Goal: Task Accomplishment & Management: Manage account settings

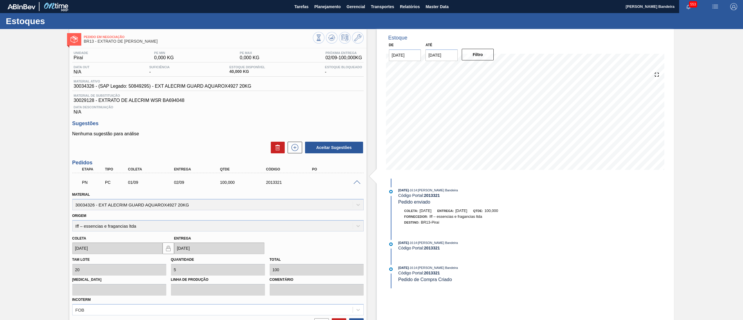
scroll to position [21, 0]
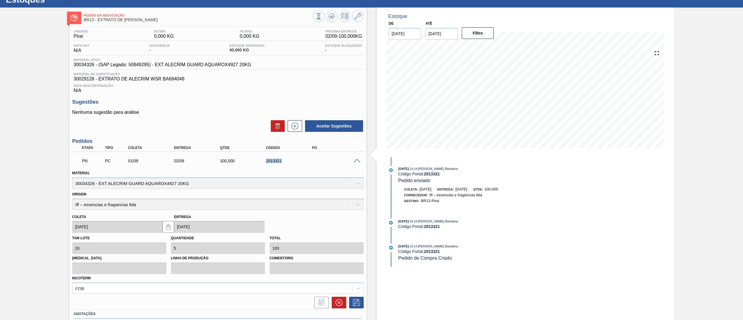
drag, startPoint x: 284, startPoint y: 167, endPoint x: 253, endPoint y: 160, distance: 31.3
click at [253, 160] on div "PN PC 01/09 02/09 100,000 2013321" at bounding box center [218, 160] width 292 height 15
copy div "2013321"
drag, startPoint x: 72, startPoint y: 64, endPoint x: 94, endPoint y: 69, distance: 22.7
click at [94, 69] on div "Material ativo 30034326 - (SAP Legado: 50849295) - EXT ALECRIM GUARD AQUAROX492…" at bounding box center [218, 63] width 292 height 11
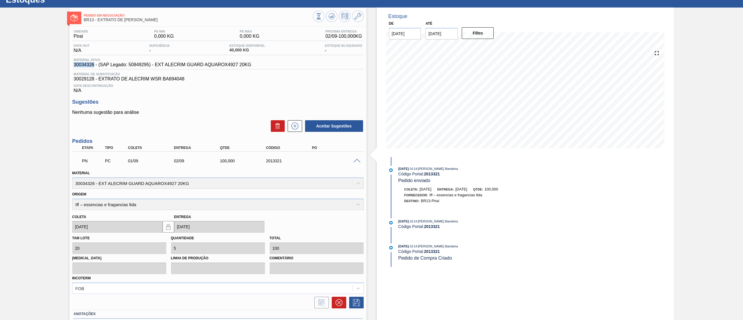
copy span "30034326"
drag, startPoint x: 256, startPoint y: 65, endPoint x: 156, endPoint y: 69, distance: 100.3
click at [156, 69] on div "Material ativo 30034326 - (SAP Legado: 50849295) - EXT ALECRIM GUARD AQUAROX492…" at bounding box center [218, 63] width 292 height 11
copy span "EXT ALECRIM GUARD AQUAROX4927 20KG"
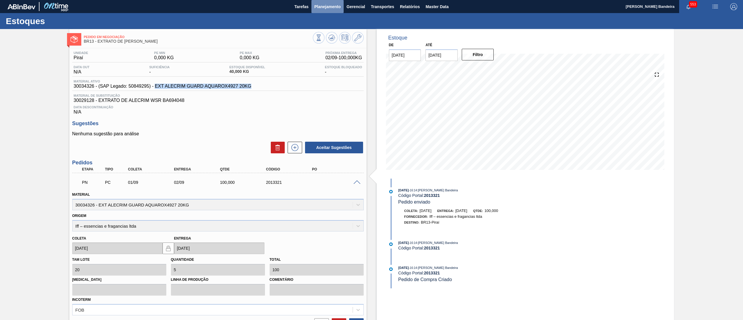
click at [331, 10] on button "Planejamento" at bounding box center [328, 6] width 32 height 13
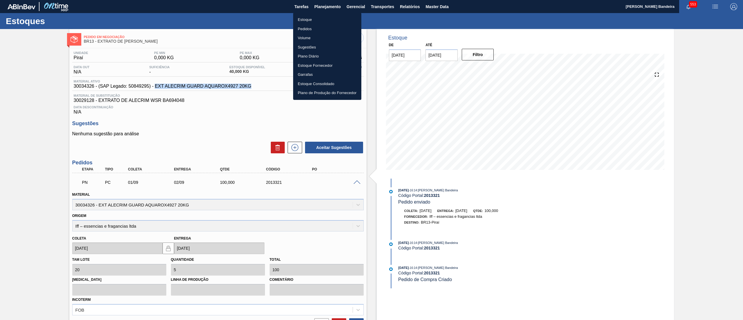
click at [330, 18] on li "Estoque" at bounding box center [327, 19] width 68 height 9
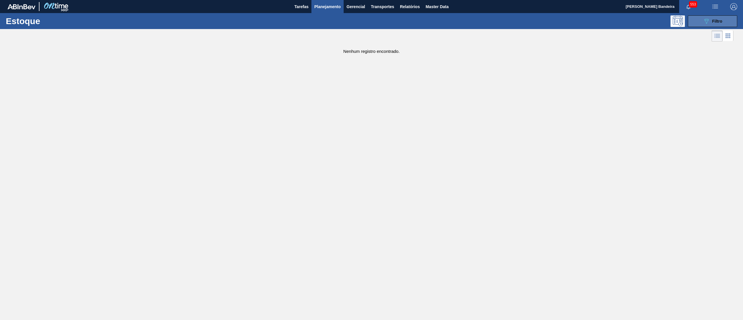
click at [698, 23] on button "089F7B8B-B2A5-4AFE-B5C0-19BA573D28AC Filtro" at bounding box center [712, 21] width 49 height 12
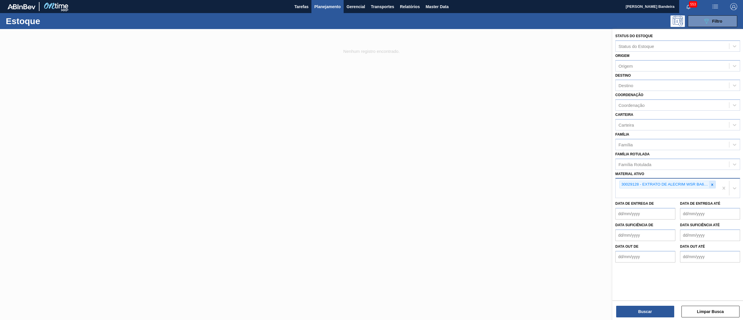
click at [715, 185] on div at bounding box center [712, 184] width 6 height 7
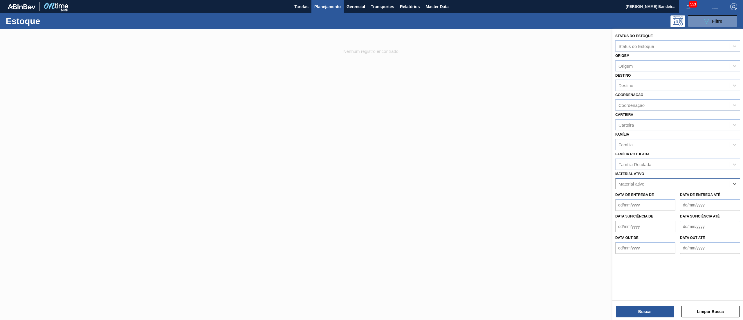
paste ativo "30034062"
type ativo "30034062"
click at [689, 193] on div "30034062 - FILME 390X60 TONICA INT 350ML C12" at bounding box center [678, 198] width 125 height 11
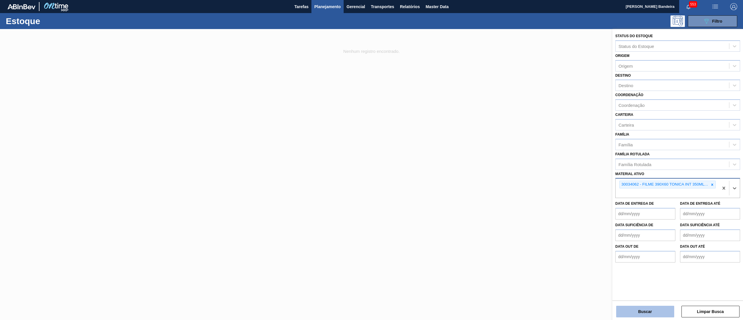
click at [633, 306] on button "Buscar" at bounding box center [645, 312] width 58 height 12
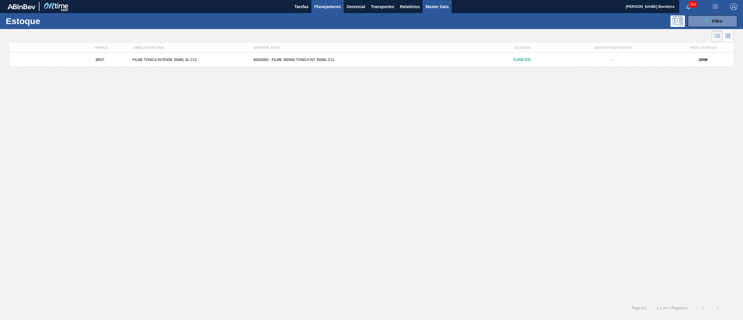
click at [429, 10] on span "Master Data" at bounding box center [437, 6] width 23 height 7
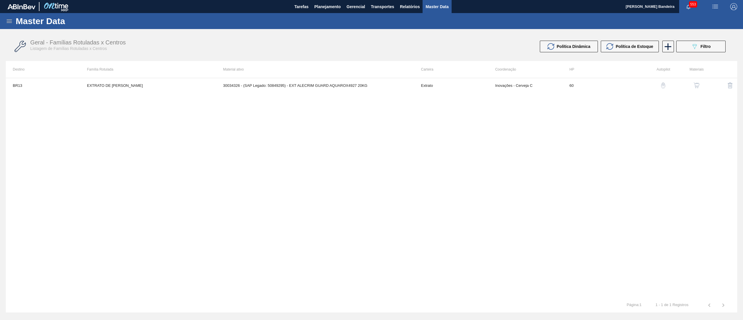
click at [11, 23] on icon at bounding box center [9, 20] width 5 height 3
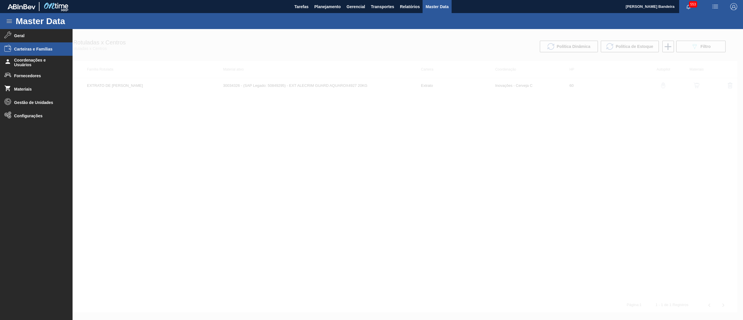
click at [35, 48] on span "Carteiras e Famílias" at bounding box center [38, 49] width 48 height 5
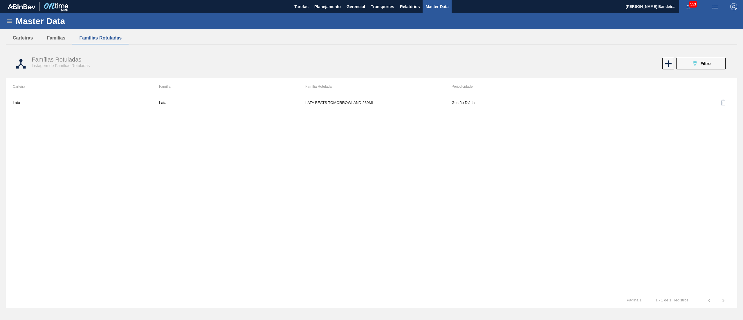
click at [11, 22] on icon at bounding box center [9, 20] width 5 height 3
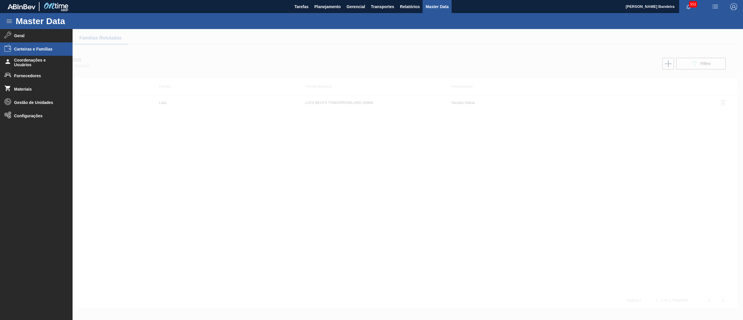
click at [223, 193] on div at bounding box center [371, 174] width 743 height 291
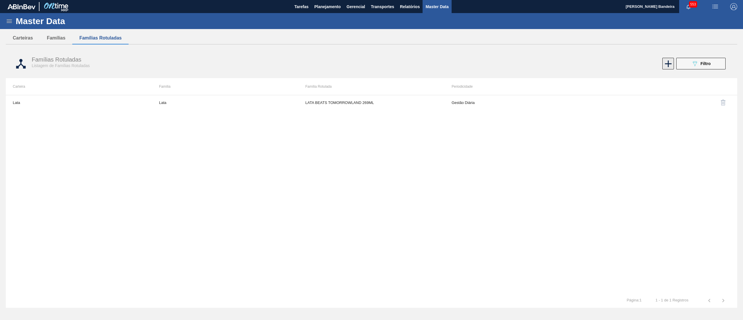
click at [666, 67] on icon at bounding box center [668, 63] width 11 height 11
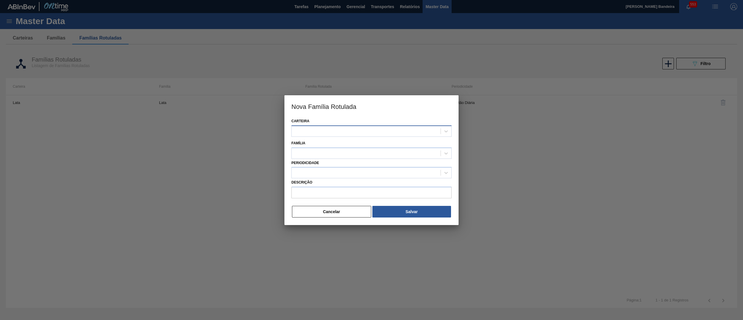
click at [342, 132] on div at bounding box center [366, 131] width 149 height 8
click at [487, 108] on div at bounding box center [371, 160] width 743 height 320
click at [345, 211] on button "Cancelar" at bounding box center [331, 212] width 79 height 12
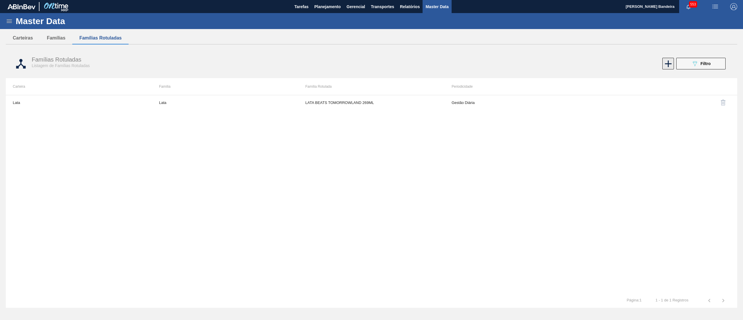
click at [666, 67] on icon at bounding box center [668, 63] width 11 height 11
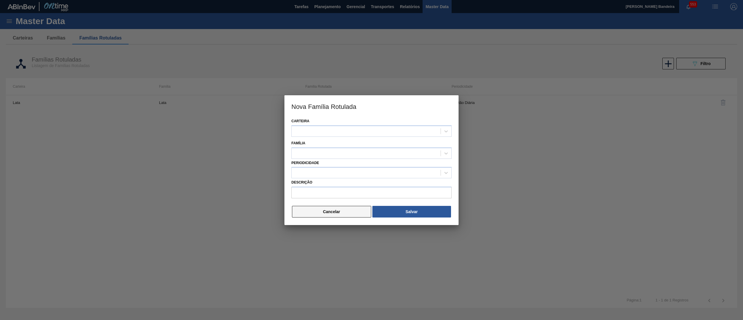
click at [344, 214] on button "Cancelar" at bounding box center [331, 212] width 79 height 12
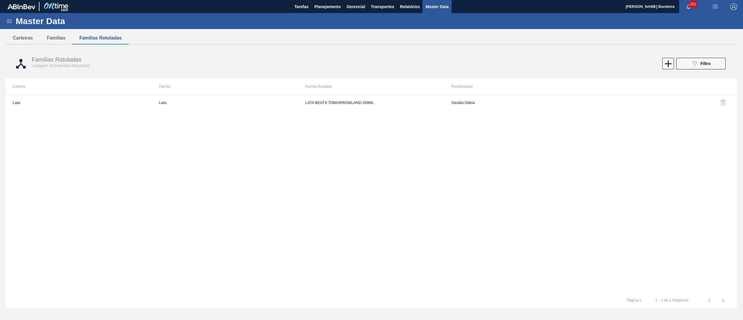
click at [10, 22] on icon at bounding box center [9, 21] width 7 height 7
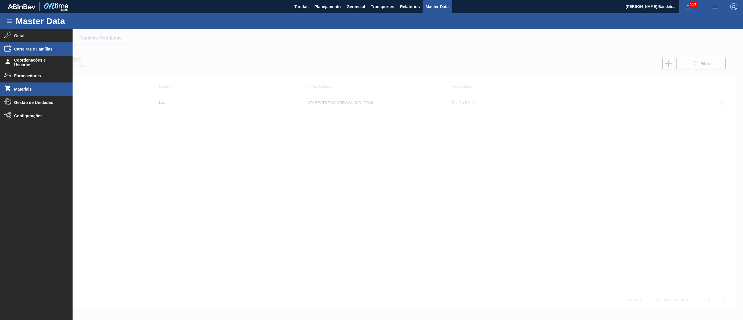
click at [33, 82] on li "Materiais" at bounding box center [36, 88] width 73 height 13
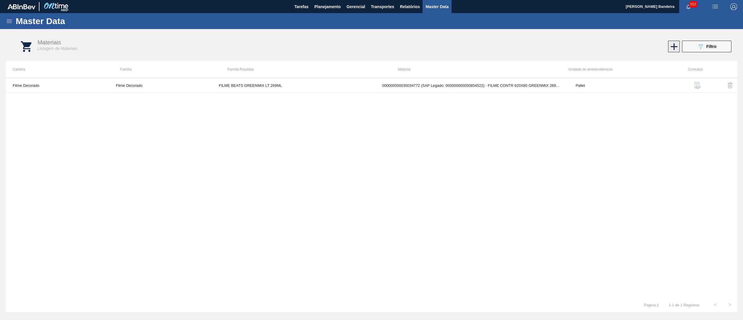
click at [677, 47] on icon at bounding box center [674, 46] width 11 height 11
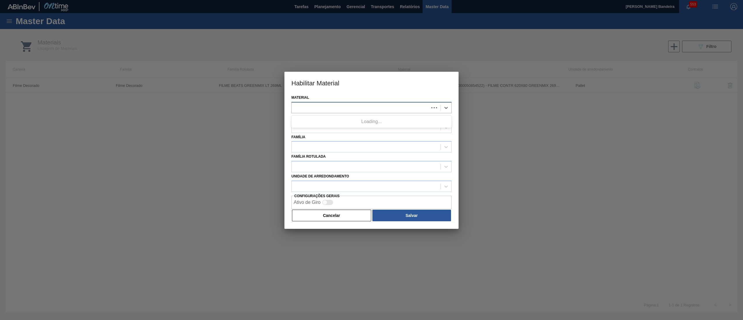
click at [399, 108] on div at bounding box center [360, 107] width 137 height 8
paste input "30034062"
type input "30034062"
click at [399, 108] on div "30034062" at bounding box center [366, 107] width 149 height 8
click at [399, 108] on div at bounding box center [366, 107] width 149 height 8
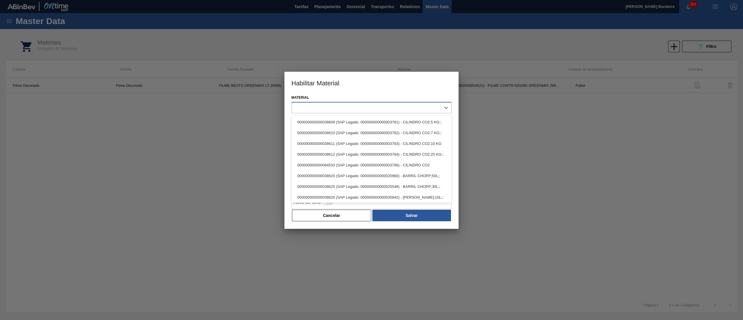
paste input "30034062"
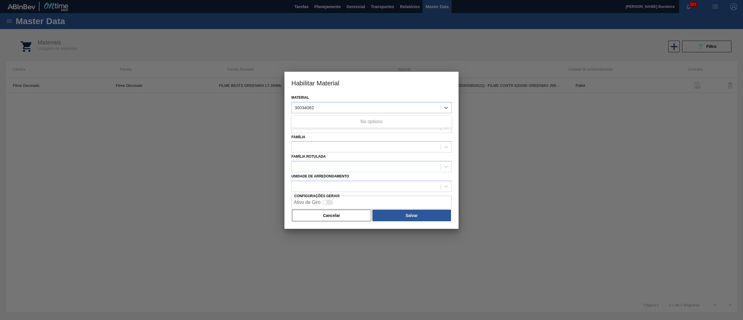
type input "30034062"
drag, startPoint x: 358, startPoint y: 216, endPoint x: 201, endPoint y: 123, distance: 182.0
click at [357, 216] on button "Cancelar" at bounding box center [331, 216] width 79 height 12
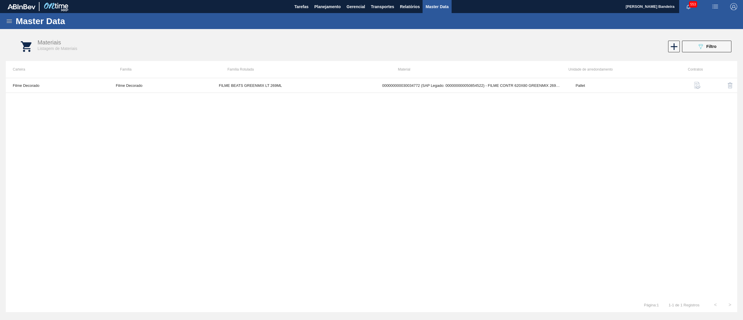
click at [9, 23] on icon at bounding box center [9, 20] width 5 height 3
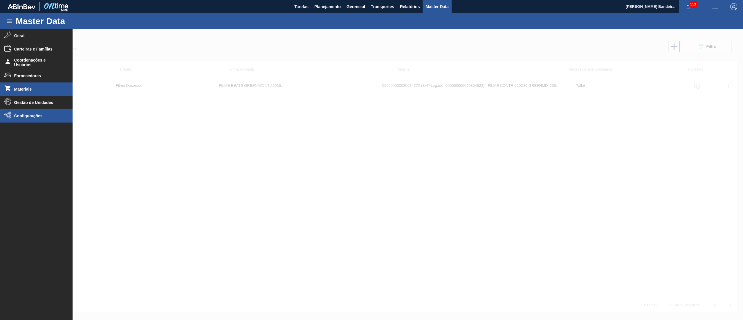
click at [8, 110] on li "Configurações" at bounding box center [36, 115] width 73 height 13
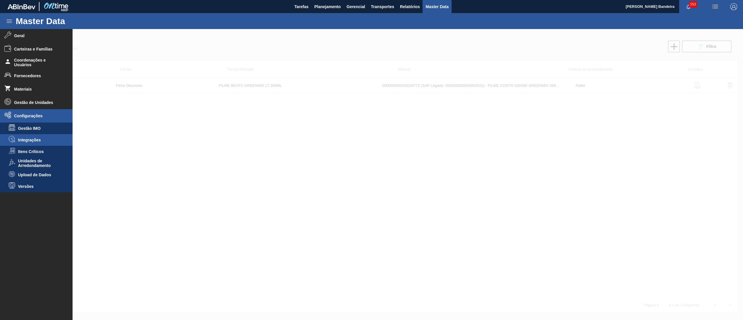
click at [43, 135] on li "Integrações" at bounding box center [36, 140] width 73 height 12
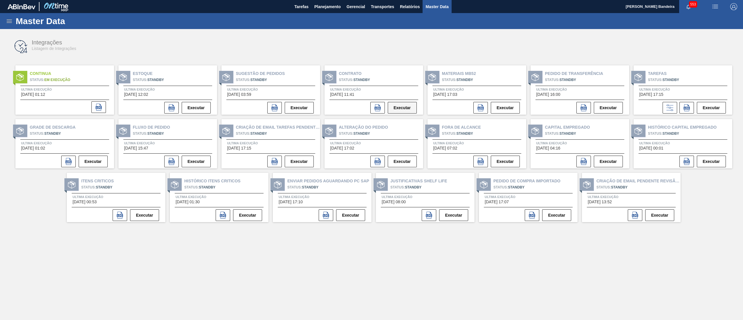
click at [396, 107] on button "Executar" at bounding box center [402, 108] width 29 height 12
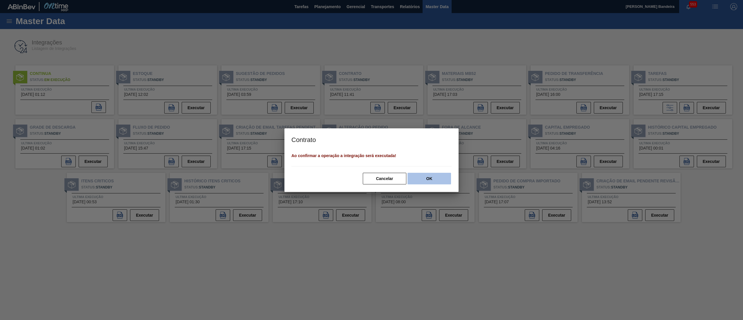
click at [425, 180] on button "OK" at bounding box center [430, 179] width 44 height 12
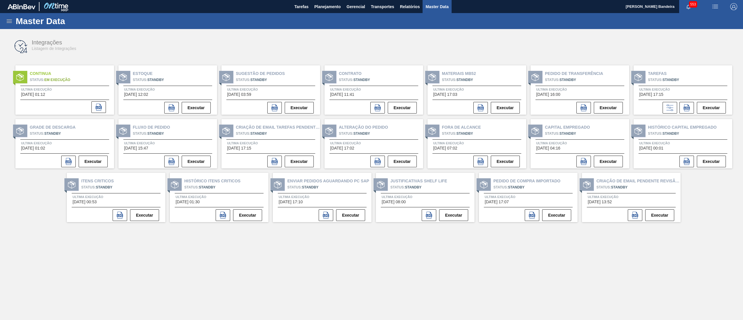
click at [8, 17] on div "Master Data" at bounding box center [371, 21] width 743 height 16
click at [8, 19] on icon at bounding box center [9, 20] width 5 height 3
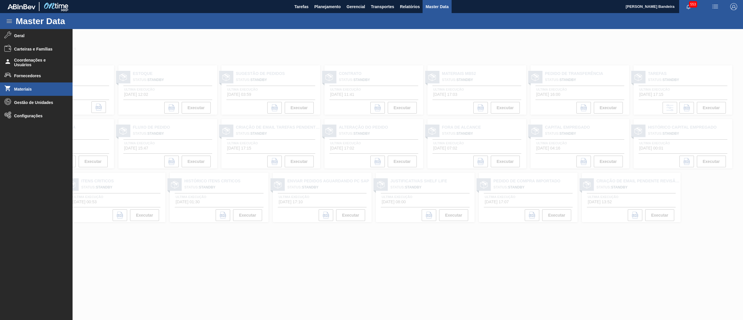
click at [34, 89] on span "Materiais" at bounding box center [38, 89] width 48 height 5
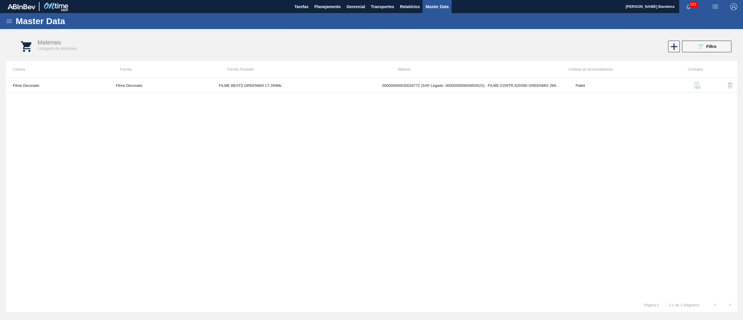
click at [12, 19] on icon at bounding box center [9, 21] width 7 height 7
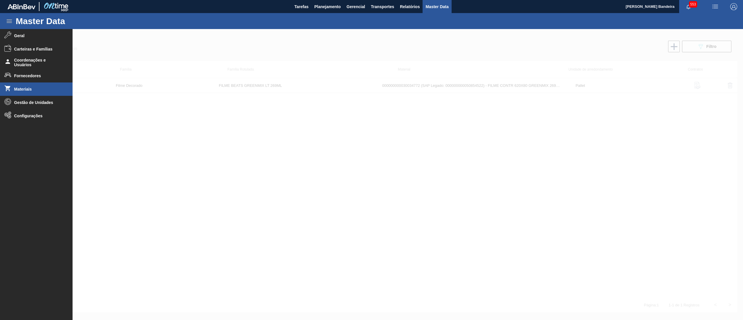
click at [41, 91] on span "Materiais" at bounding box center [38, 89] width 48 height 5
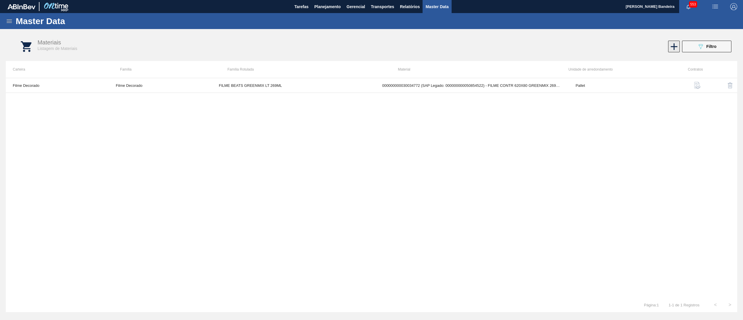
click at [671, 42] on icon at bounding box center [674, 46] width 11 height 11
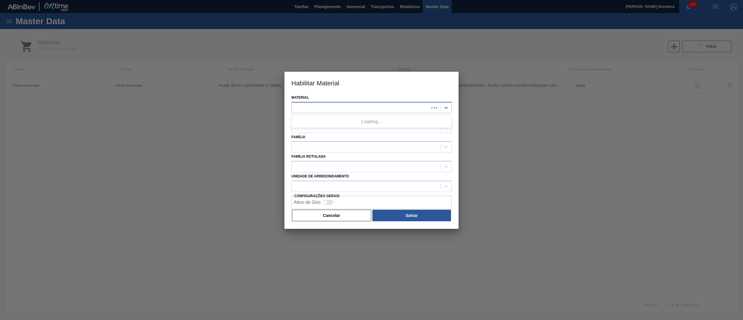
click at [357, 102] on div at bounding box center [372, 107] width 160 height 11
paste input "30034805"
type input "30034805"
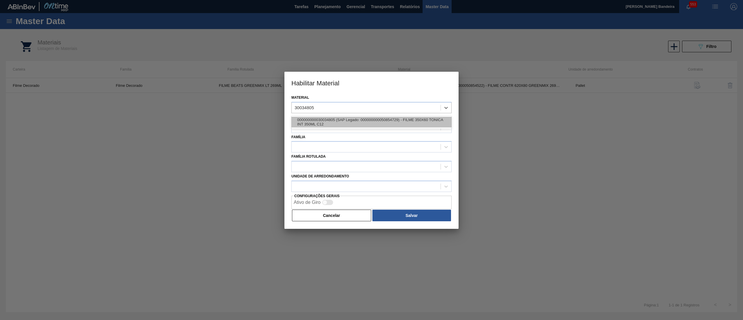
click at [367, 118] on div "000000000030034805 (SAP Legado: 000000000050854729) - FILME 350X60 TONICA INT 3…" at bounding box center [372, 122] width 160 height 11
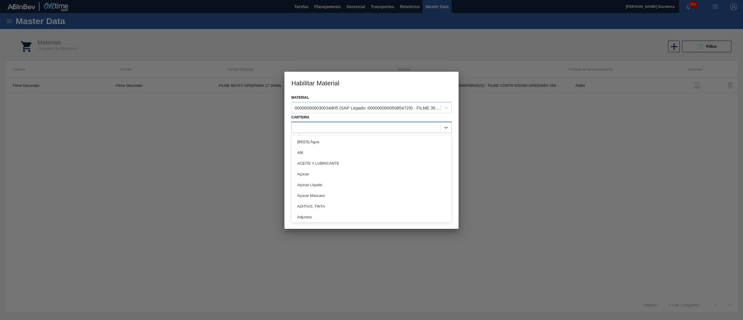
click at [362, 127] on div at bounding box center [366, 127] width 149 height 8
type input "filme"
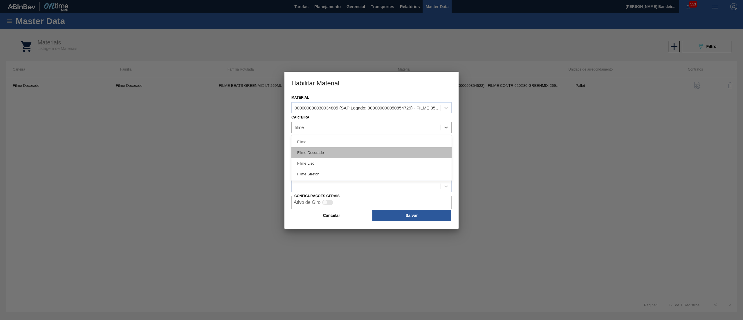
click at [352, 153] on div "Filme Decorado" at bounding box center [372, 152] width 160 height 11
click at [341, 145] on div at bounding box center [360, 147] width 137 height 8
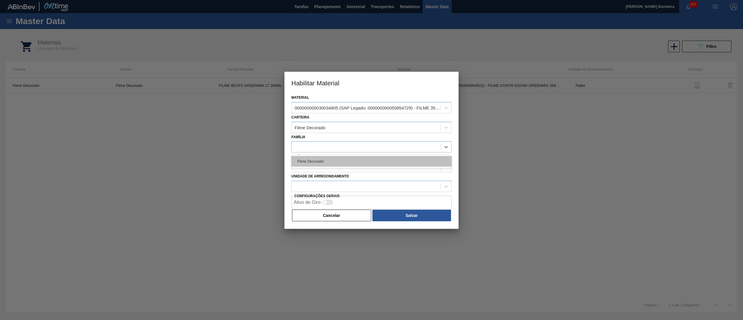
click at [338, 159] on div "Filme Decorado" at bounding box center [372, 161] width 160 height 11
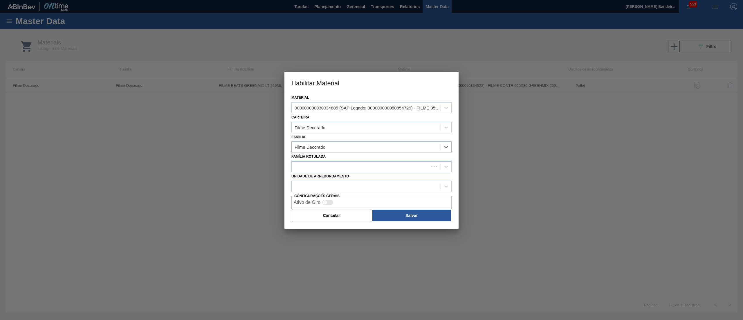
click at [336, 167] on div at bounding box center [360, 167] width 137 height 8
type Rotulada "inte"
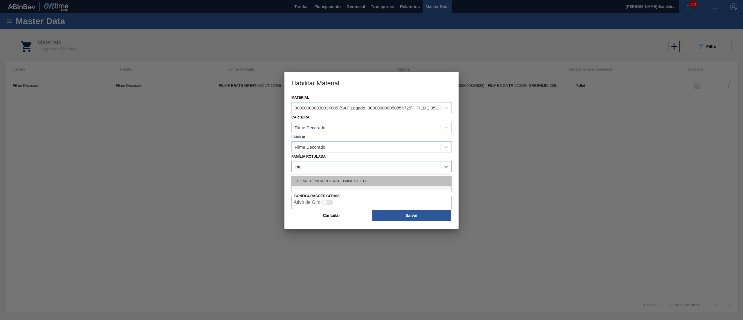
click at [337, 177] on div "FILME TONICA INTENSE 350ML SL C12" at bounding box center [372, 181] width 160 height 11
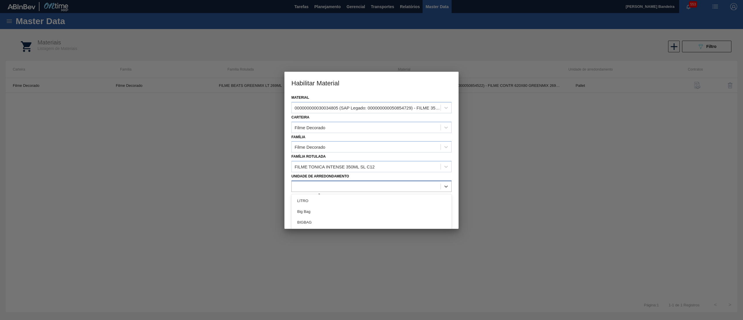
click at [348, 183] on div at bounding box center [366, 186] width 149 height 8
type arredondamento "pall"
click at [329, 196] on div "Pallet" at bounding box center [372, 200] width 160 height 11
click at [390, 214] on button "Salvar" at bounding box center [412, 216] width 79 height 12
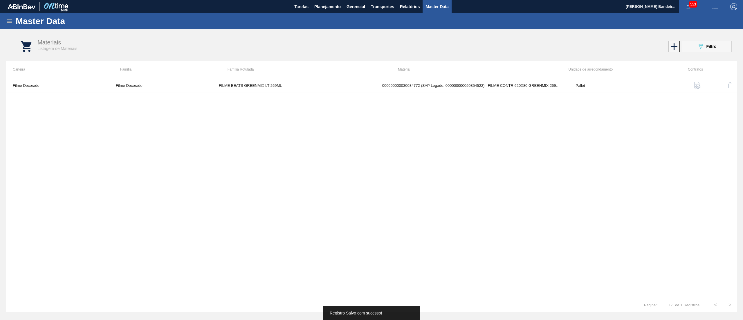
click at [12, 26] on div "Master Data" at bounding box center [371, 21] width 743 height 16
click at [6, 23] on icon at bounding box center [9, 21] width 7 height 7
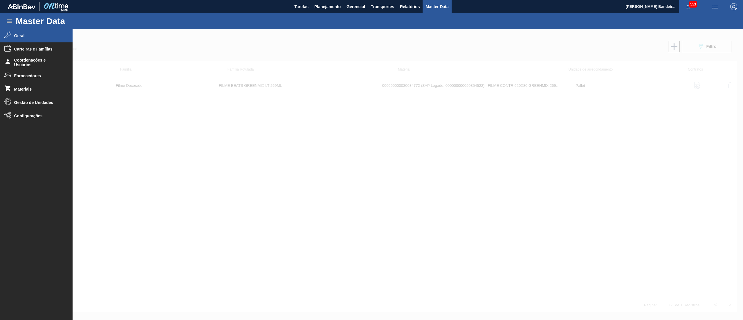
click at [41, 37] on span "Geral" at bounding box center [38, 35] width 48 height 5
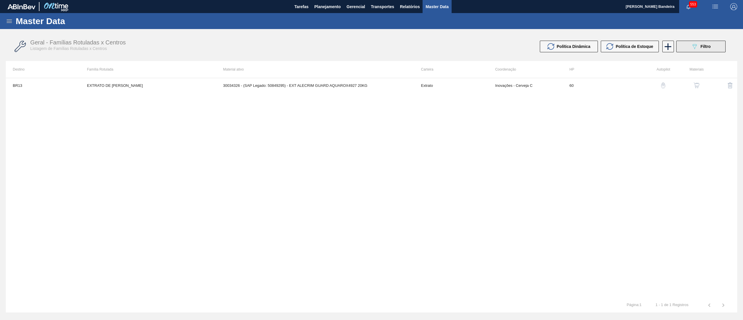
click at [703, 44] on span "Filtro" at bounding box center [706, 46] width 10 height 5
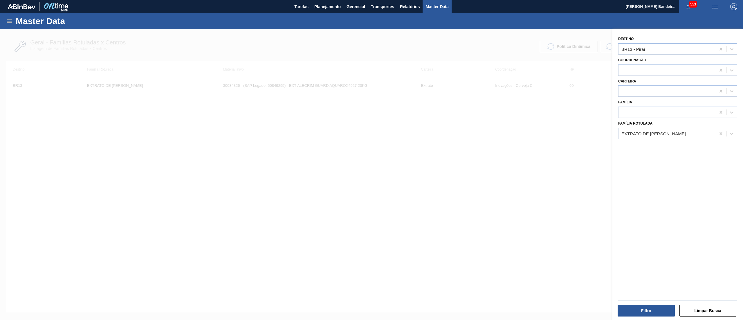
click at [685, 129] on div "EXTRATO DE ALECRIM" at bounding box center [667, 133] width 97 height 8
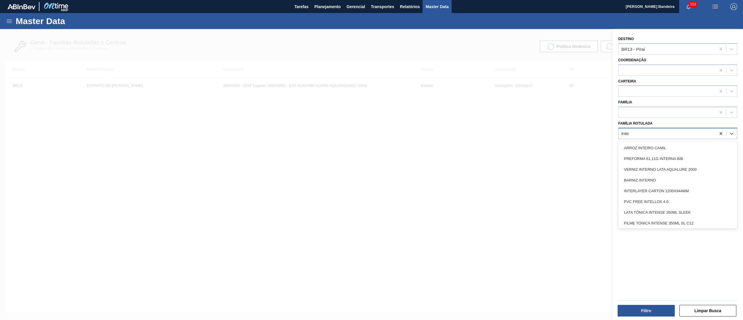
type Rotulada "intens"
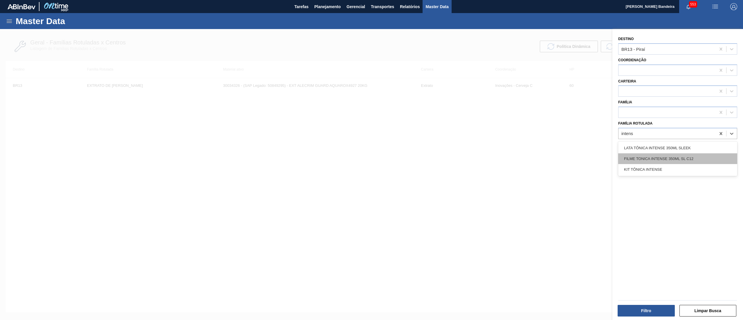
click at [673, 154] on div "FILME TONICA INTENSE 350ML SL C12" at bounding box center [677, 158] width 119 height 11
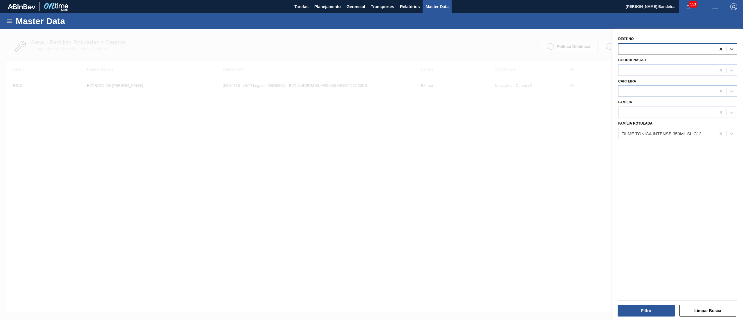
click at [720, 49] on icon at bounding box center [721, 49] width 3 height 3
click at [641, 307] on button "Filtro" at bounding box center [646, 311] width 57 height 12
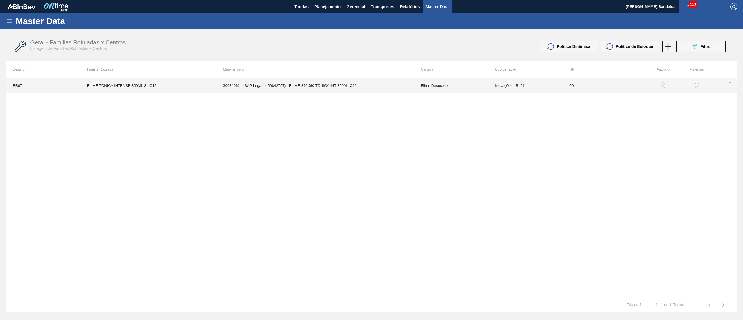
click at [378, 91] on td "30034062 - (SAP Legado: 50842797) - FILME 390X60 TONICA INT 350ML C12" at bounding box center [315, 85] width 198 height 15
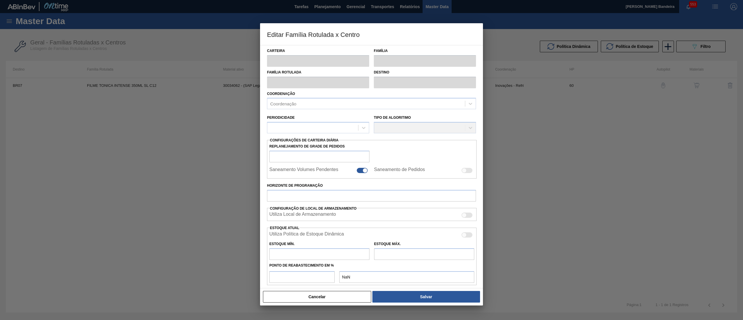
type input "Filme Decorado"
type input "FILME TONICA INTENSE 350ML SL C12"
type input "BR07 - Macacu"
type input "60"
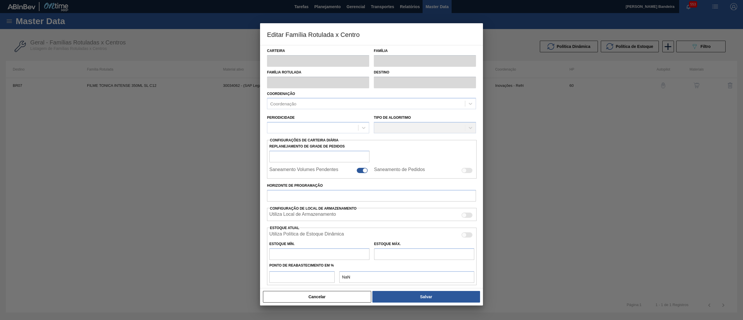
type input "0"
type input "100"
type input "0,000"
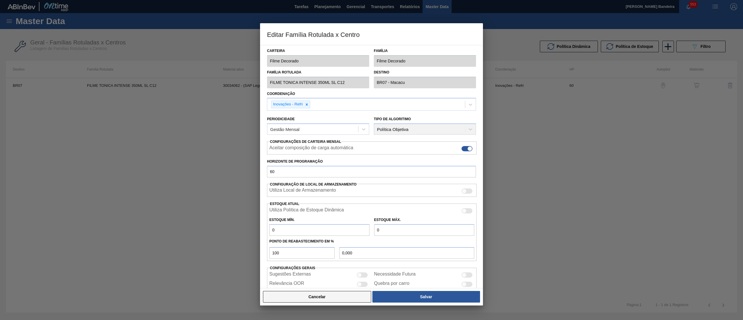
click at [359, 300] on button "Cancelar" at bounding box center [317, 297] width 108 height 12
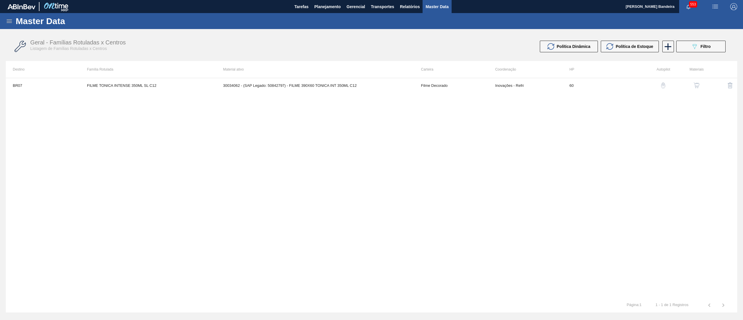
click at [697, 83] on img "button" at bounding box center [697, 85] width 6 height 6
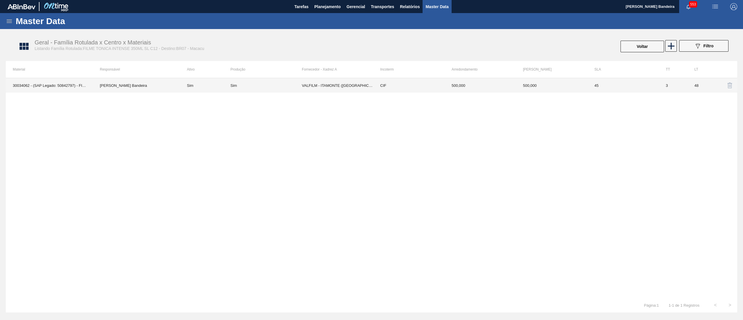
click at [365, 88] on td "VALFILM - ITAMONTE ([GEOGRAPHIC_DATA])" at bounding box center [337, 85] width 71 height 15
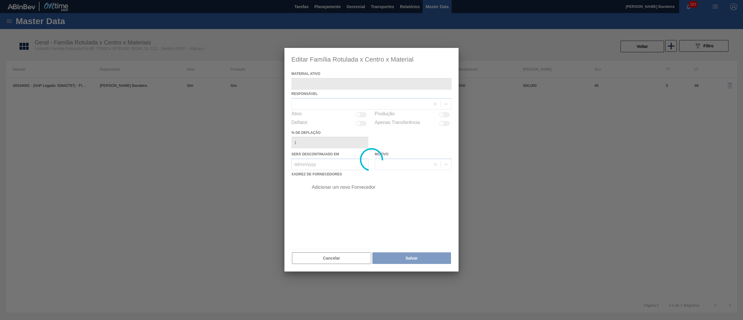
type ativo "30034062 - (SAP Legado: 50842797) - FILME 390X60 TONICA INT 350ML C12"
checkbox input "true"
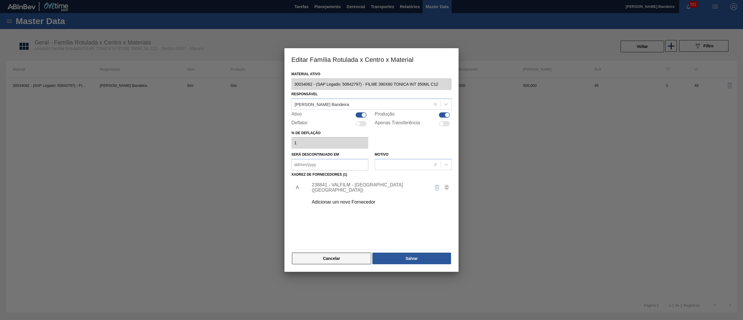
click at [360, 262] on button "Cancelar" at bounding box center [331, 259] width 79 height 12
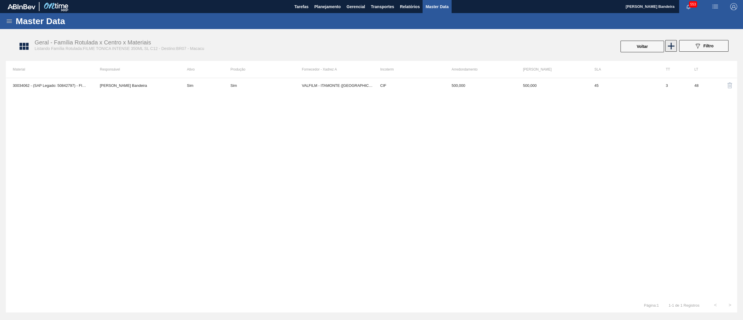
click at [671, 44] on icon at bounding box center [671, 46] width 7 height 7
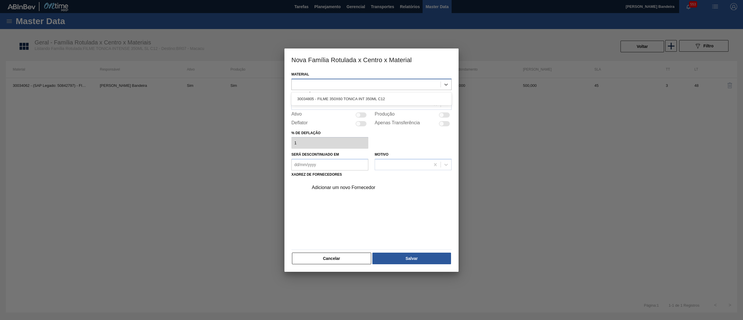
click at [330, 88] on div at bounding box center [366, 84] width 149 height 8
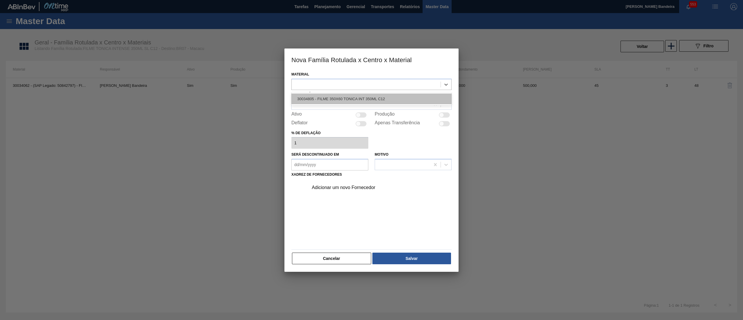
click at [336, 96] on div "30034805 - FILME 350X60 TONICA INT 350ML C12" at bounding box center [372, 98] width 160 height 11
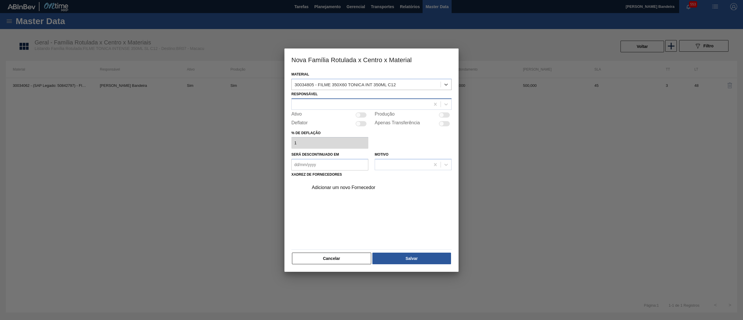
click at [341, 102] on div at bounding box center [361, 104] width 139 height 8
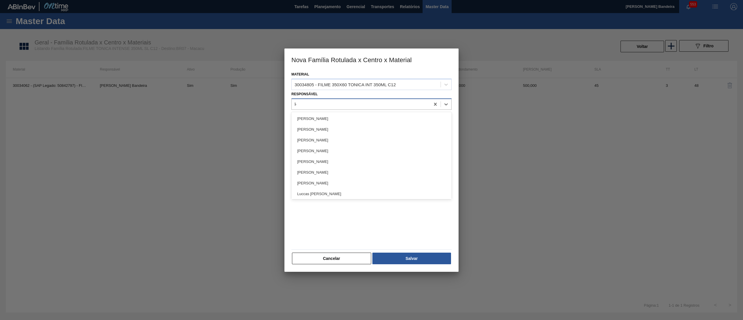
type input "let"
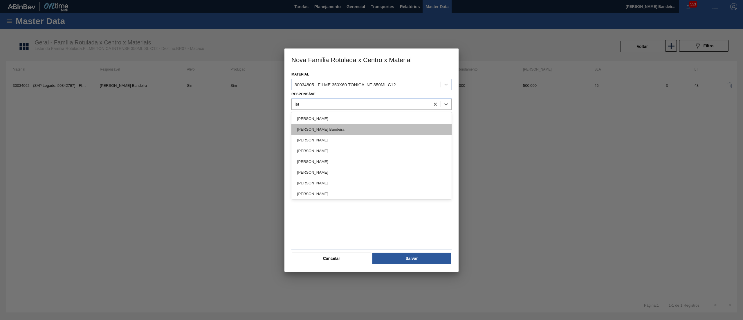
click at [342, 128] on div "[PERSON_NAME] Bandeira" at bounding box center [372, 129] width 160 height 11
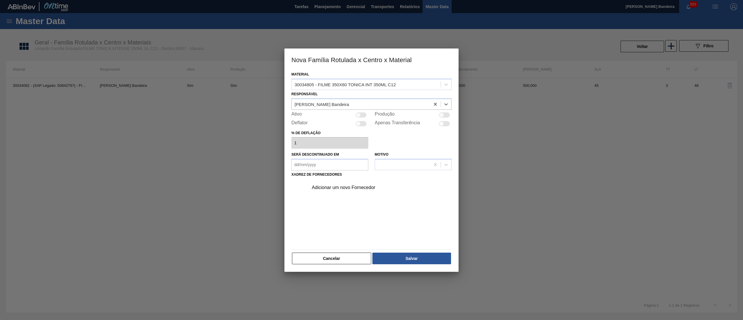
click at [363, 113] on div at bounding box center [361, 114] width 11 height 5
checkbox input "true"
click at [344, 186] on div "Adicionar um novo Fornecedor" at bounding box center [369, 187] width 114 height 5
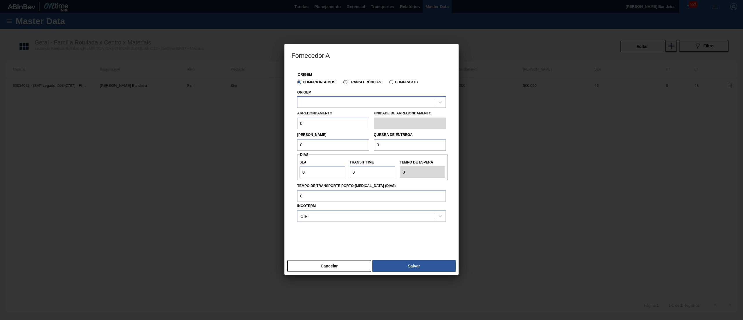
click at [352, 98] on div at bounding box center [371, 101] width 149 height 11
click at [352, 103] on div at bounding box center [366, 102] width 137 height 8
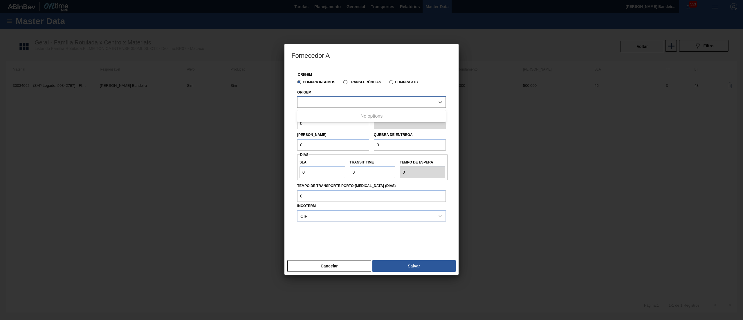
click at [352, 103] on div at bounding box center [366, 102] width 137 height 8
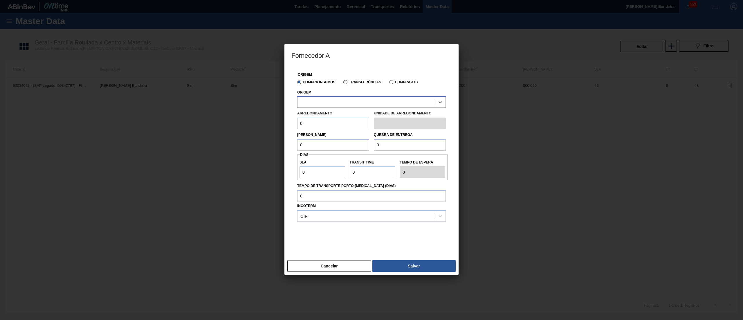
click at [352, 103] on div at bounding box center [366, 102] width 137 height 8
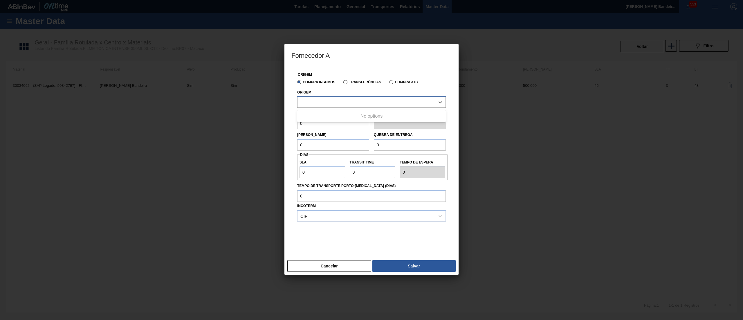
click at [352, 103] on div at bounding box center [366, 102] width 137 height 8
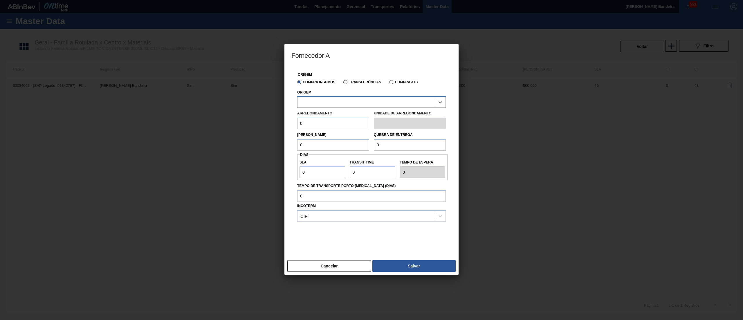
click at [352, 103] on div at bounding box center [366, 102] width 137 height 8
click at [338, 103] on div at bounding box center [366, 102] width 137 height 8
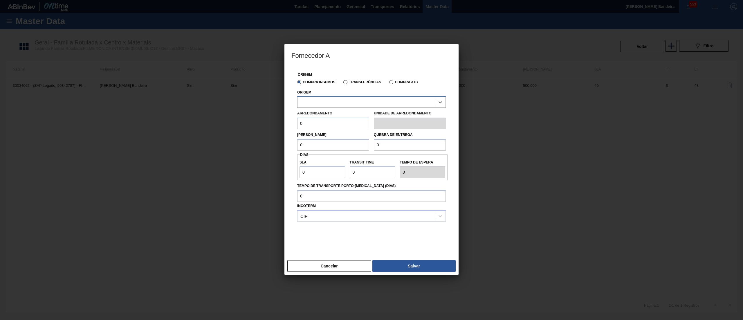
click at [338, 103] on div at bounding box center [366, 102] width 137 height 8
click at [345, 82] on label "Transferências" at bounding box center [362, 82] width 38 height 4
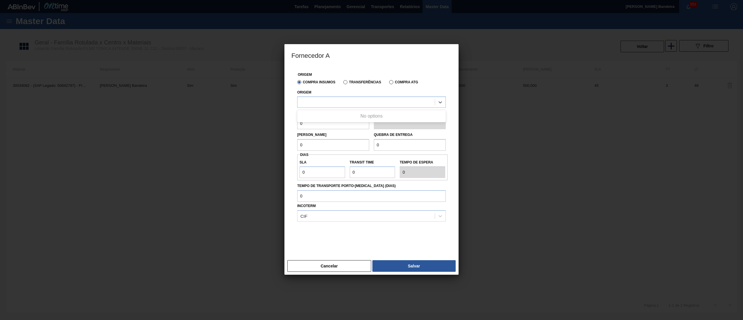
click at [343, 83] on input "Transferências" at bounding box center [343, 83] width 0 height 0
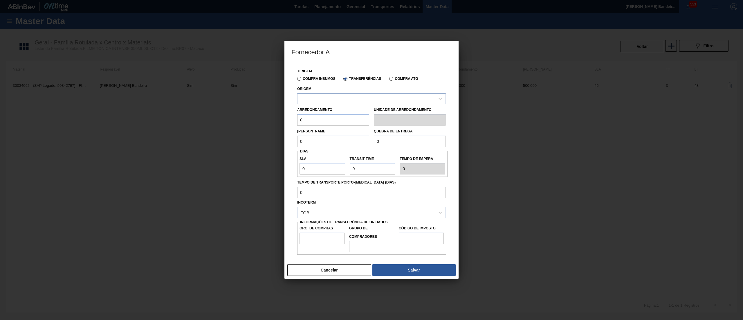
click at [341, 93] on div at bounding box center [371, 98] width 149 height 11
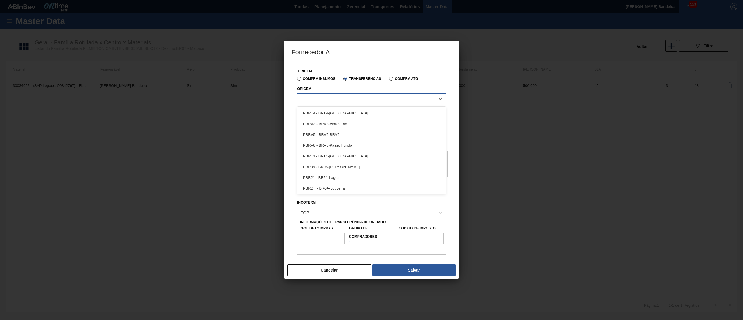
click at [341, 93] on div at bounding box center [371, 98] width 149 height 11
click at [303, 78] on label "Compra Insumos" at bounding box center [316, 79] width 38 height 4
click at [296, 80] on input "Compra Insumos" at bounding box center [296, 80] width 0 height 0
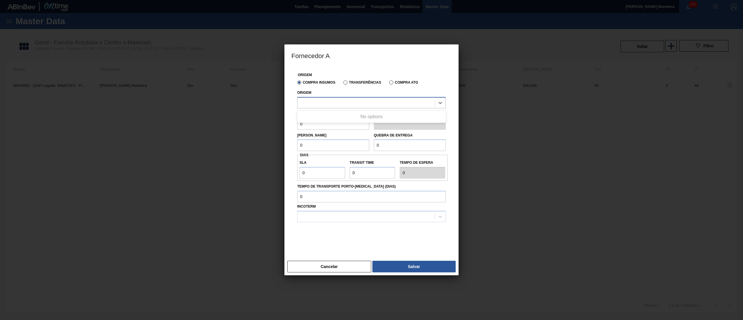
click at [313, 100] on div at bounding box center [366, 102] width 137 height 8
click at [346, 84] on label "Transferências" at bounding box center [362, 82] width 38 height 4
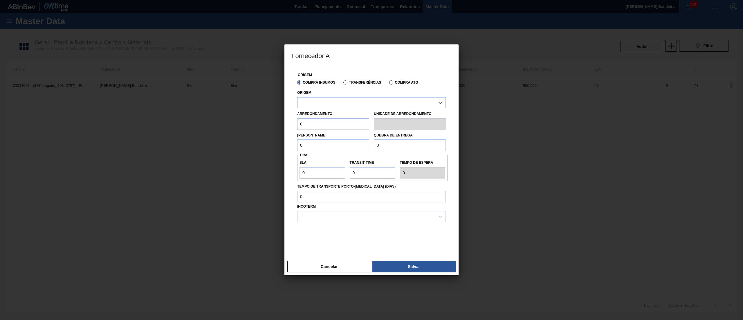
click at [343, 84] on input "Transferências" at bounding box center [343, 84] width 0 height 0
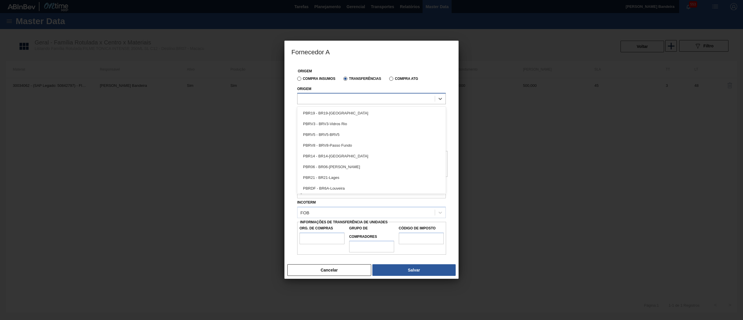
click at [334, 100] on div at bounding box center [366, 99] width 137 height 8
click at [332, 153] on div "PBR14 - BR14-[GEOGRAPHIC_DATA]" at bounding box center [371, 156] width 149 height 11
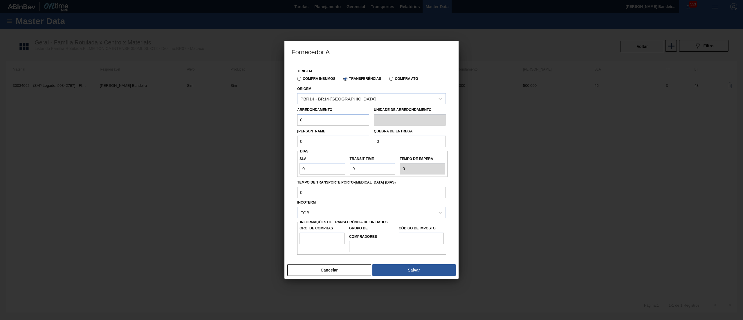
drag, startPoint x: 306, startPoint y: 120, endPoint x: 279, endPoint y: 118, distance: 26.5
click at [279, 118] on div "Fornecedor A Origem Compra Insumos Transferências Compra ATG Origem PBR14 - BR1…" at bounding box center [371, 160] width 743 height 320
drag, startPoint x: 316, startPoint y: 121, endPoint x: 274, endPoint y: 123, distance: 42.2
click at [274, 123] on div "Fornecedor A Origem Compra Insumos Transferências Compra ATG Origem PBR14 - BR1…" at bounding box center [371, 160] width 743 height 320
type input "500"
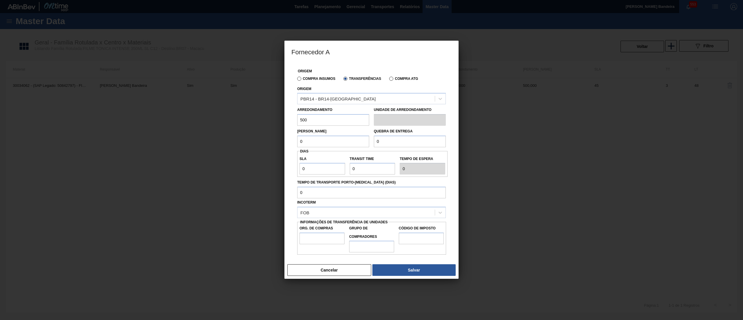
drag, startPoint x: 316, startPoint y: 144, endPoint x: 259, endPoint y: 144, distance: 56.9
click at [259, 144] on div "Fornecedor A Origem Compra Insumos Transferências Compra ATG Origem PBR14 - BR1…" at bounding box center [371, 160] width 743 height 320
paste input "50"
type input "500"
drag, startPoint x: 368, startPoint y: 153, endPoint x: 279, endPoint y: 154, distance: 89.1
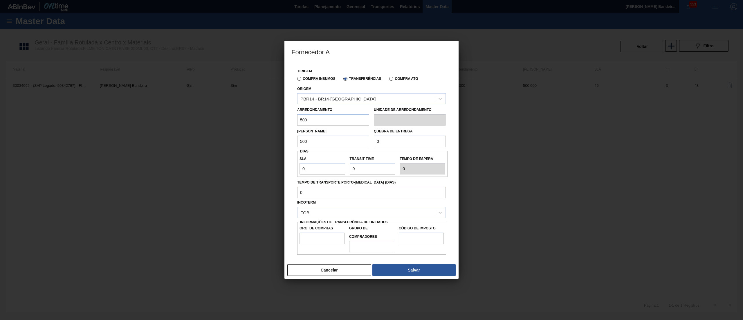
click at [279, 154] on div "Fornecedor A Origem Compra Insumos Transferências Compra ATG Origem PBR14 - BR1…" at bounding box center [371, 160] width 743 height 320
paste input "50"
type input "500"
drag, startPoint x: 280, startPoint y: 170, endPoint x: 255, endPoint y: 172, distance: 25.3
click at [256, 171] on div "Fornecedor A Origem Compra Insumos Transferências Compra ATG Origem PBR14 - BR1…" at bounding box center [371, 160] width 743 height 320
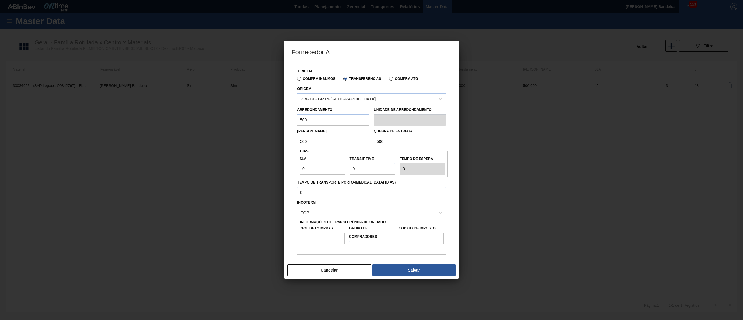
type input "3"
type input "39"
type input "3"
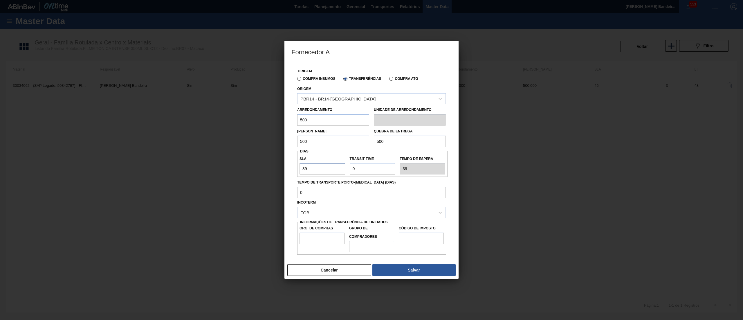
type input "3"
type input "30"
drag, startPoint x: 368, startPoint y: 165, endPoint x: 332, endPoint y: 168, distance: 35.9
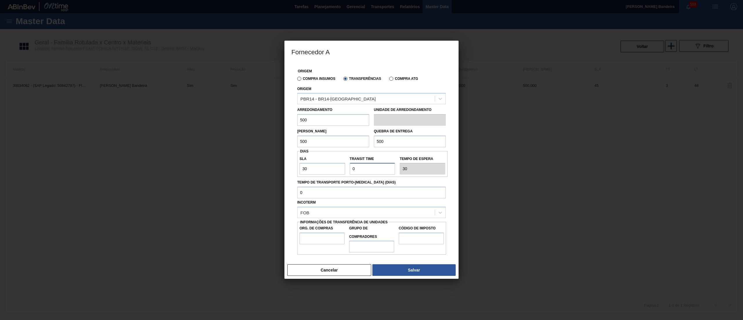
click at [332, 168] on div "SLA 30 Transit Time Tempo de espera 30" at bounding box center [372, 163] width 150 height 21
type input "2"
type input "32"
type input "2"
click at [313, 239] on input "Org. de Compras" at bounding box center [322, 239] width 45 height 12
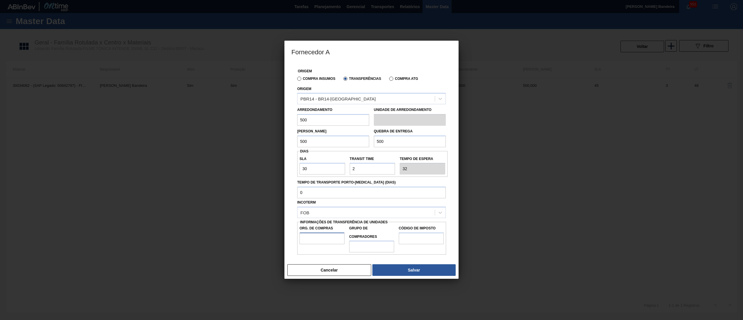
type input "BR08"
click at [368, 249] on input "Grupo de Compradores" at bounding box center [371, 247] width 45 height 12
type input "P00"
click at [429, 242] on input "Código de Imposto" at bounding box center [421, 239] width 45 height 12
type input "I1"
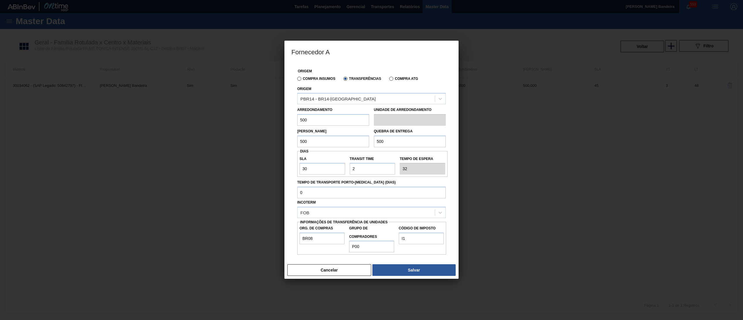
click at [371, 253] on div "Org. de Compras BR08 Grupo de Compradores P00 Código de Imposto I1" at bounding box center [371, 238] width 149 height 33
click at [368, 250] on input "P00" at bounding box center [371, 247] width 45 height 12
drag, startPoint x: 323, startPoint y: 237, endPoint x: 286, endPoint y: 237, distance: 37.5
click at [286, 237] on div "Origem Compra Insumos Transferências Compra ATG Origem PBR14 - BR14-Curitibana …" at bounding box center [372, 161] width 174 height 199
type input "BR00"
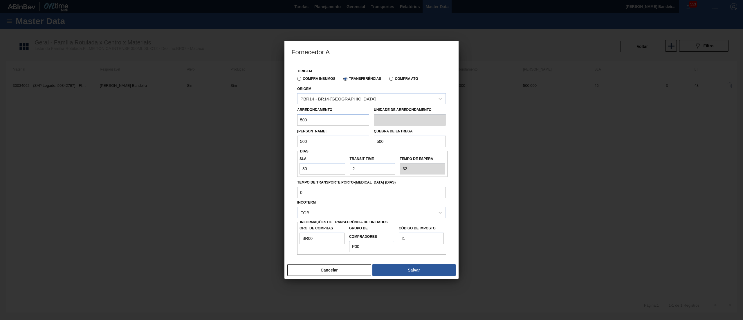
drag, startPoint x: 364, startPoint y: 249, endPoint x: 328, endPoint y: 249, distance: 35.7
click at [328, 249] on div "Org. de Compras BR00 Grupo de Compradores P00 Código de Imposto I1" at bounding box center [371, 238] width 149 height 28
type input "B02"
drag, startPoint x: 399, startPoint y: 237, endPoint x: 377, endPoint y: 238, distance: 22.1
click at [377, 238] on div "Org. de Compras BR00 Grupo de Compradores B02 Código de Imposto I1" at bounding box center [371, 238] width 149 height 28
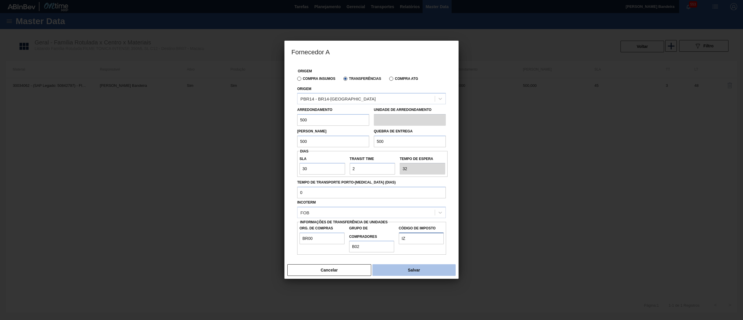
type input "IZ"
click at [390, 269] on button "Salvar" at bounding box center [414, 270] width 83 height 12
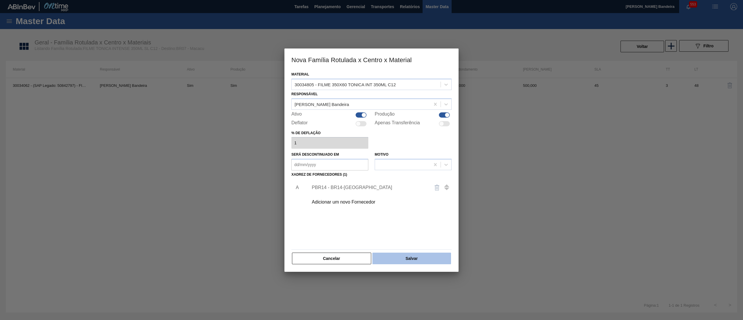
click at [408, 256] on button "Salvar" at bounding box center [412, 259] width 79 height 12
click at [361, 116] on div at bounding box center [363, 114] width 5 height 5
checkbox input "false"
click at [401, 260] on button "Salvar" at bounding box center [412, 259] width 79 height 12
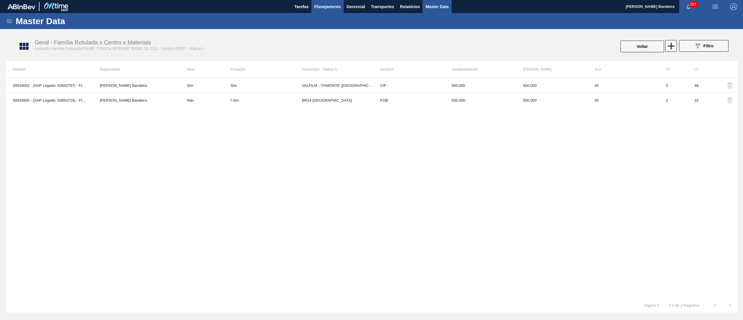
click at [336, 11] on button "Planejamento" at bounding box center [328, 6] width 32 height 13
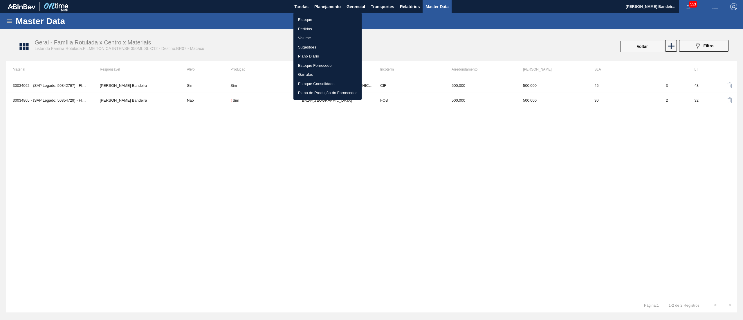
click at [319, 22] on li "Estoque" at bounding box center [328, 19] width 68 height 9
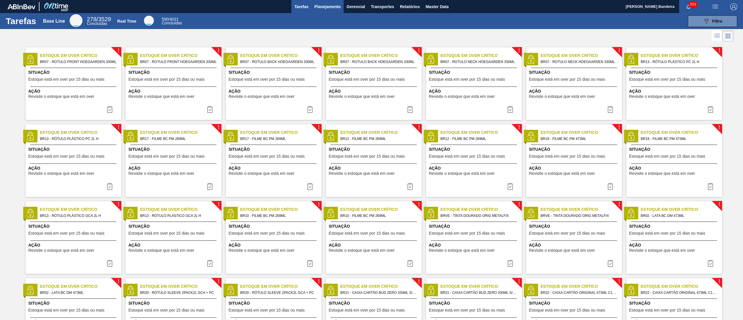
click at [322, 9] on span "Planejamento" at bounding box center [327, 6] width 26 height 7
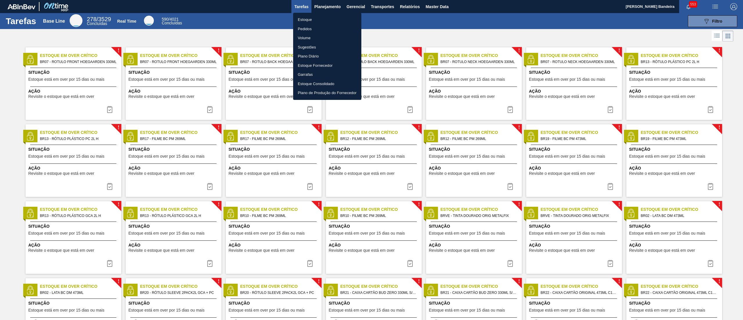
click at [321, 16] on li "Estoque" at bounding box center [327, 19] width 68 height 9
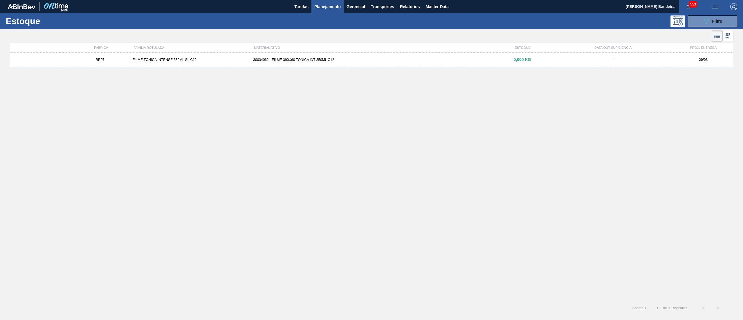
click at [389, 66] on div "BR07 FILME TONICA INTENSE 350ML SL C12 30034062 - FILME 390X60 TONICA INT 350ML…" at bounding box center [372, 60] width 724 height 15
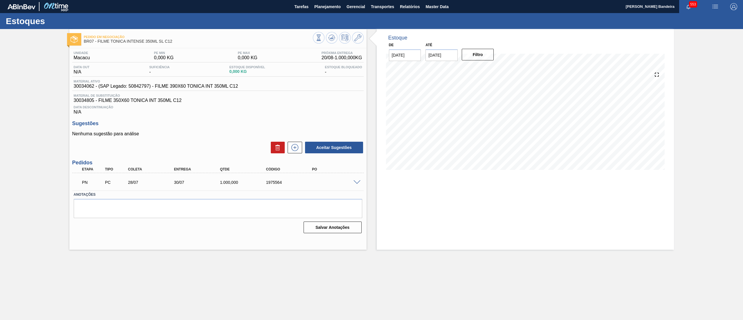
click at [351, 42] on div at bounding box center [338, 38] width 51 height 13
click at [354, 40] on button at bounding box center [358, 38] width 12 height 12
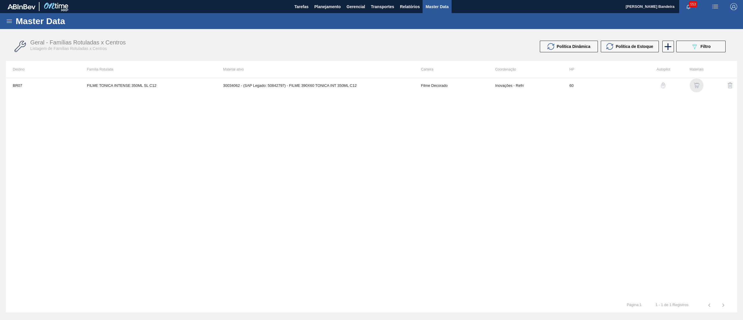
click at [699, 82] on img "button" at bounding box center [697, 85] width 6 height 6
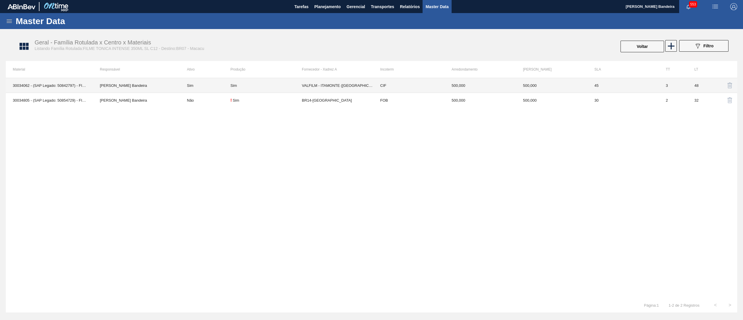
click at [332, 80] on td "VALFILM - ITAMONTE ([GEOGRAPHIC_DATA])" at bounding box center [337, 85] width 71 height 15
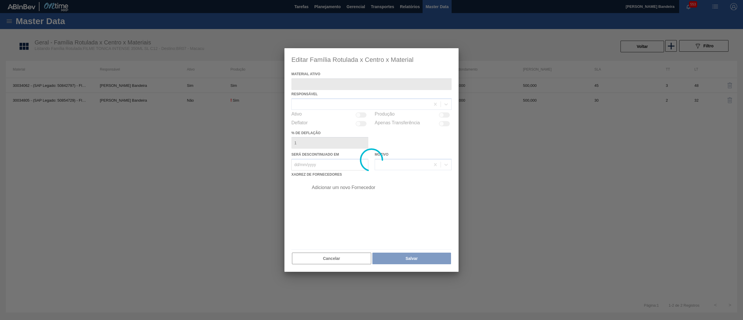
type ativo "30034062 - (SAP Legado: 50842797) - FILME 390X60 TONICA INT 350ML C12"
checkbox input "true"
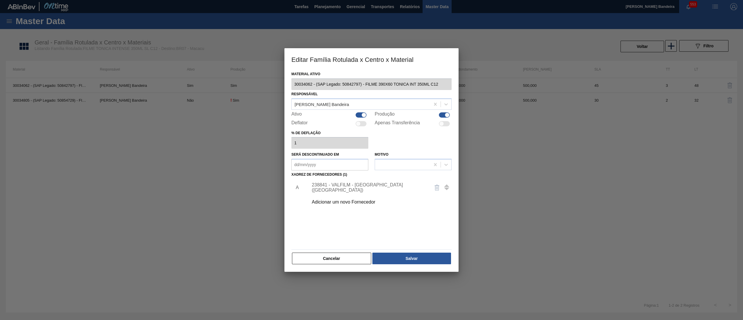
click at [364, 116] on div at bounding box center [363, 114] width 5 height 5
checkbox input "false"
click at [389, 253] on button "Salvar" at bounding box center [412, 259] width 79 height 12
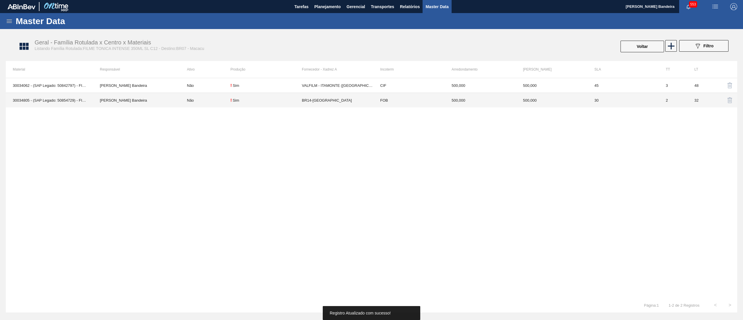
click at [261, 98] on div "! Sim" at bounding box center [266, 100] width 71 height 5
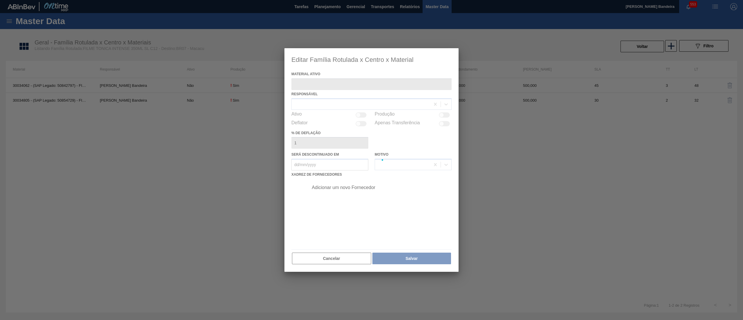
type ativo "30034805 - (SAP Legado: 50854729) - FILME 350X60 TONICA INT 350ML C12"
checkbox input "true"
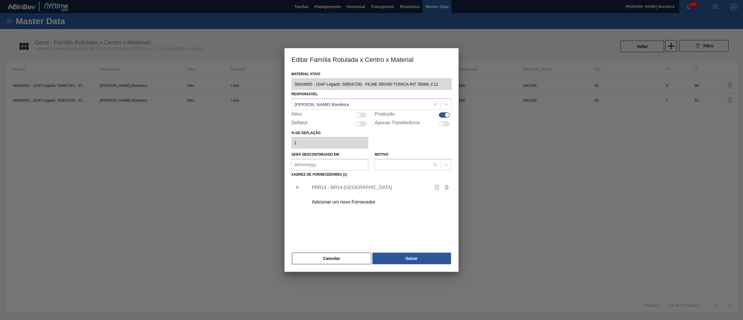
click at [364, 112] on div at bounding box center [361, 114] width 11 height 5
checkbox input "true"
click at [404, 262] on button "Salvar" at bounding box center [412, 259] width 79 height 12
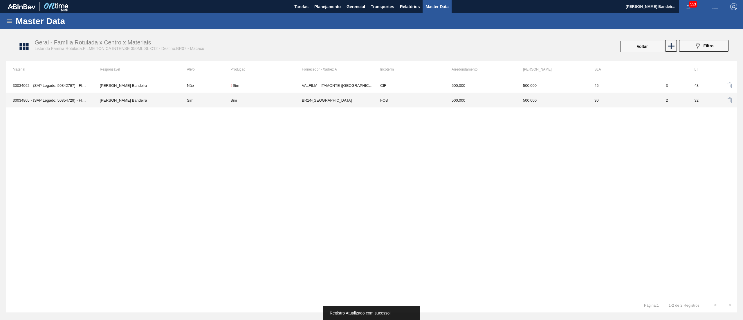
click at [302, 100] on td "BR14-[GEOGRAPHIC_DATA]" at bounding box center [337, 100] width 71 height 15
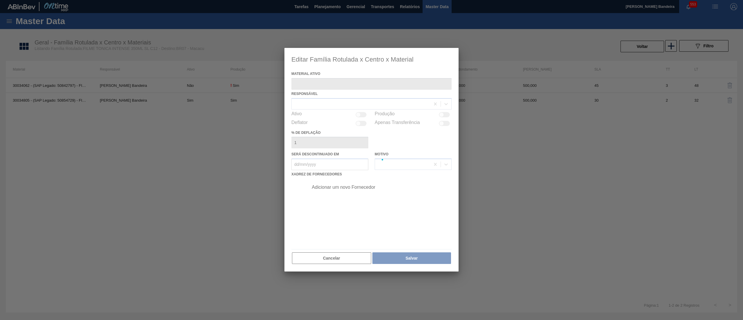
type ativo "30034805 - (SAP Legado: 50854729) - FILME 350X60 TONICA INT 350ML C12"
checkbox input "true"
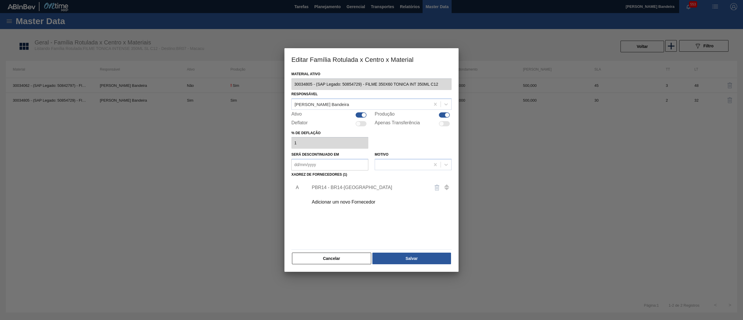
click at [236, 78] on div "Editar Família Rotulada x Centro x Material Material ativo 30034805 - (SAP Lega…" at bounding box center [371, 160] width 743 height 320
click at [71, 213] on div at bounding box center [371, 160] width 743 height 320
